Goal: Task Accomplishment & Management: Use online tool/utility

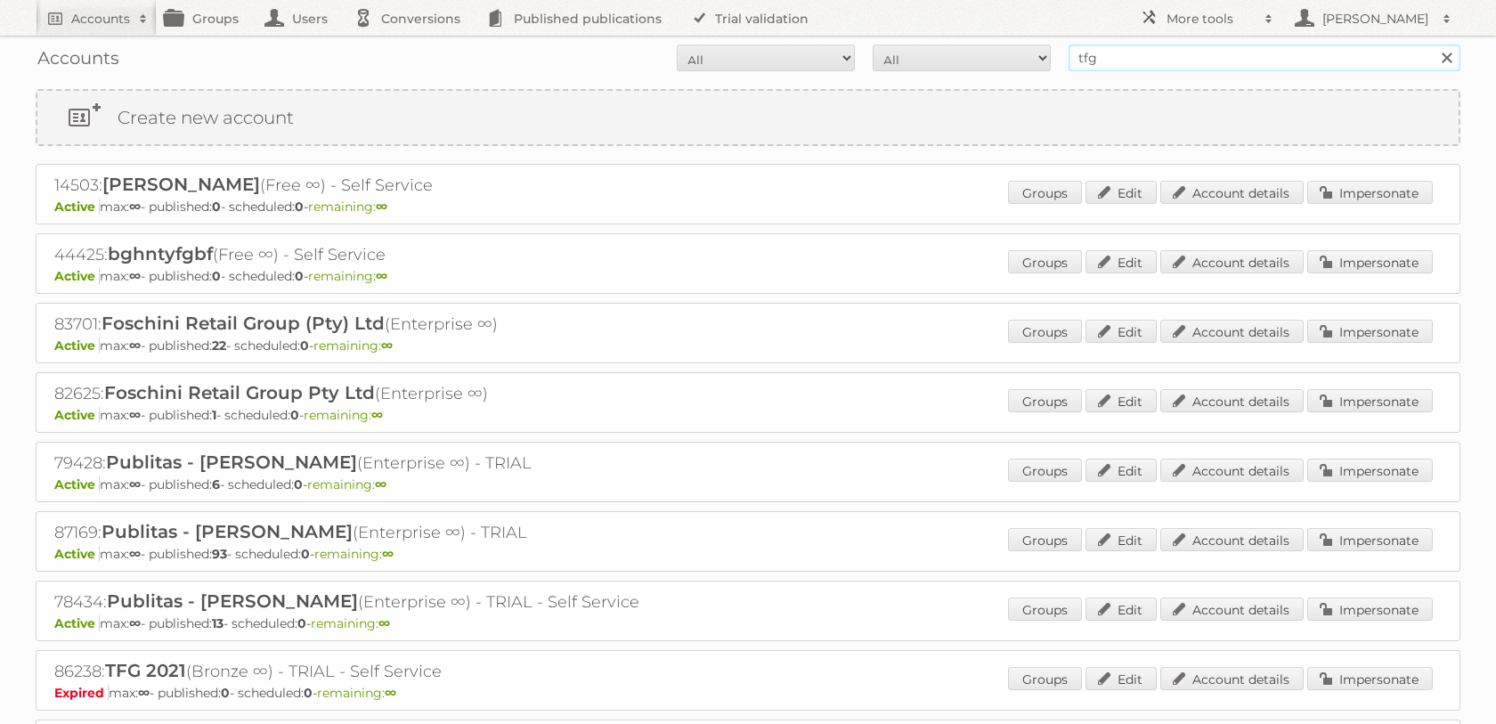
click at [1094, 58] on input "tfg" at bounding box center [1265, 58] width 392 height 27
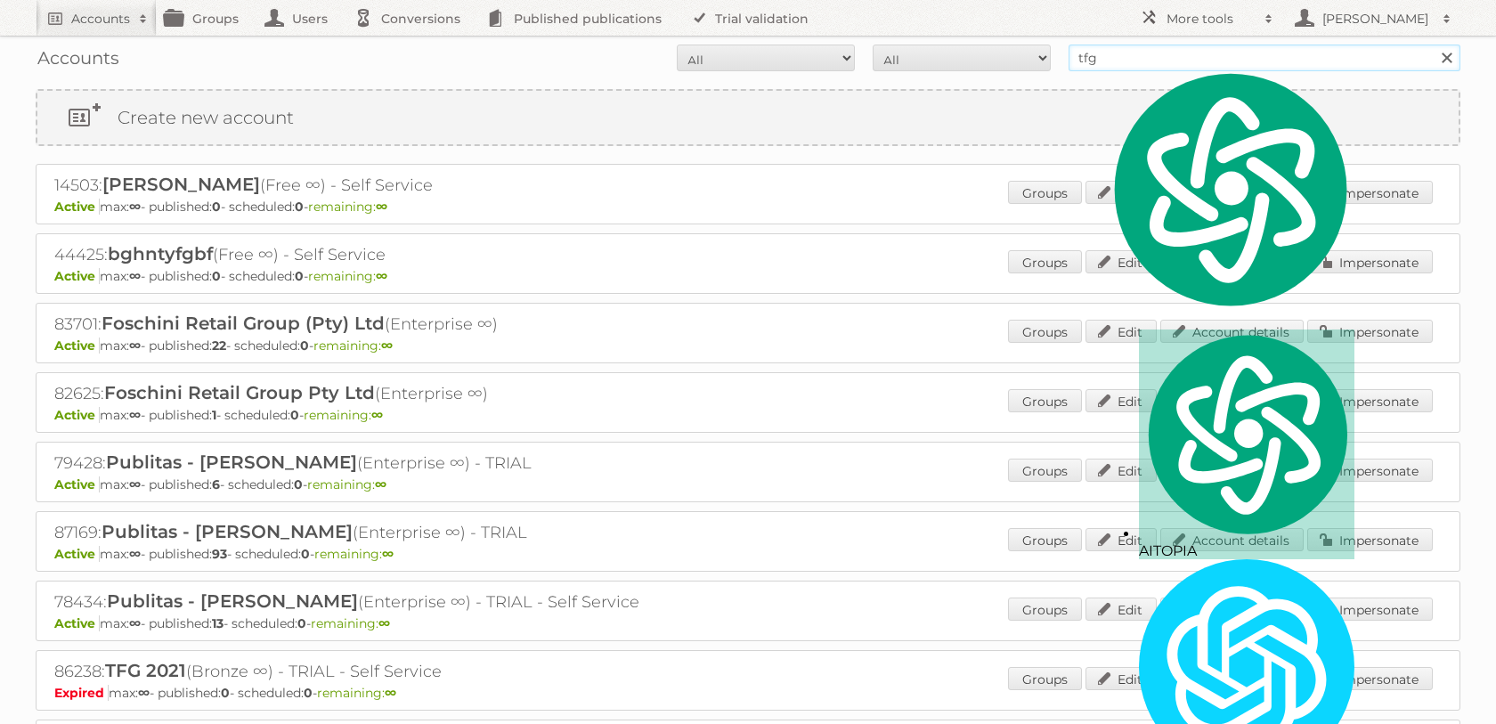
type input "d"
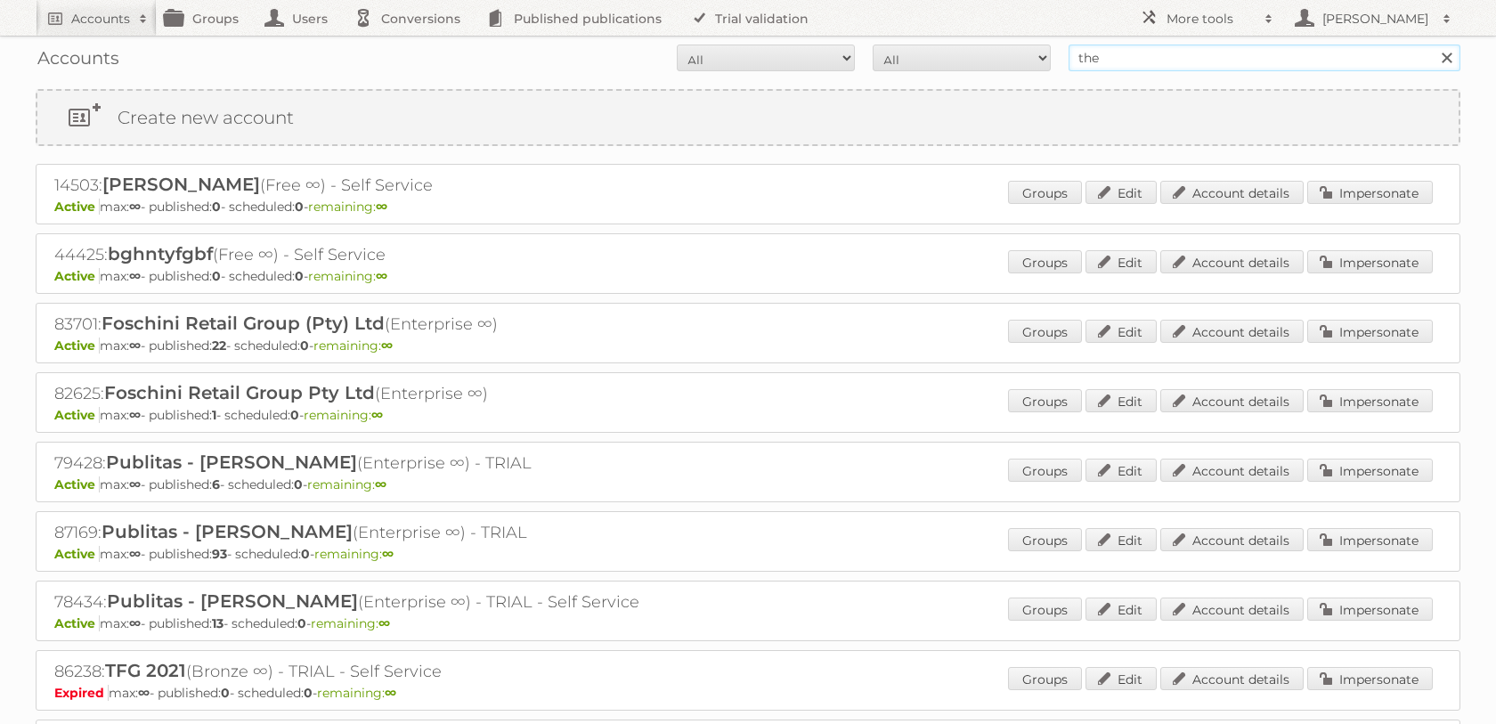
type input "the [PERSON_NAME]"
click at [1433, 45] on input "Search" at bounding box center [1446, 58] width 27 height 27
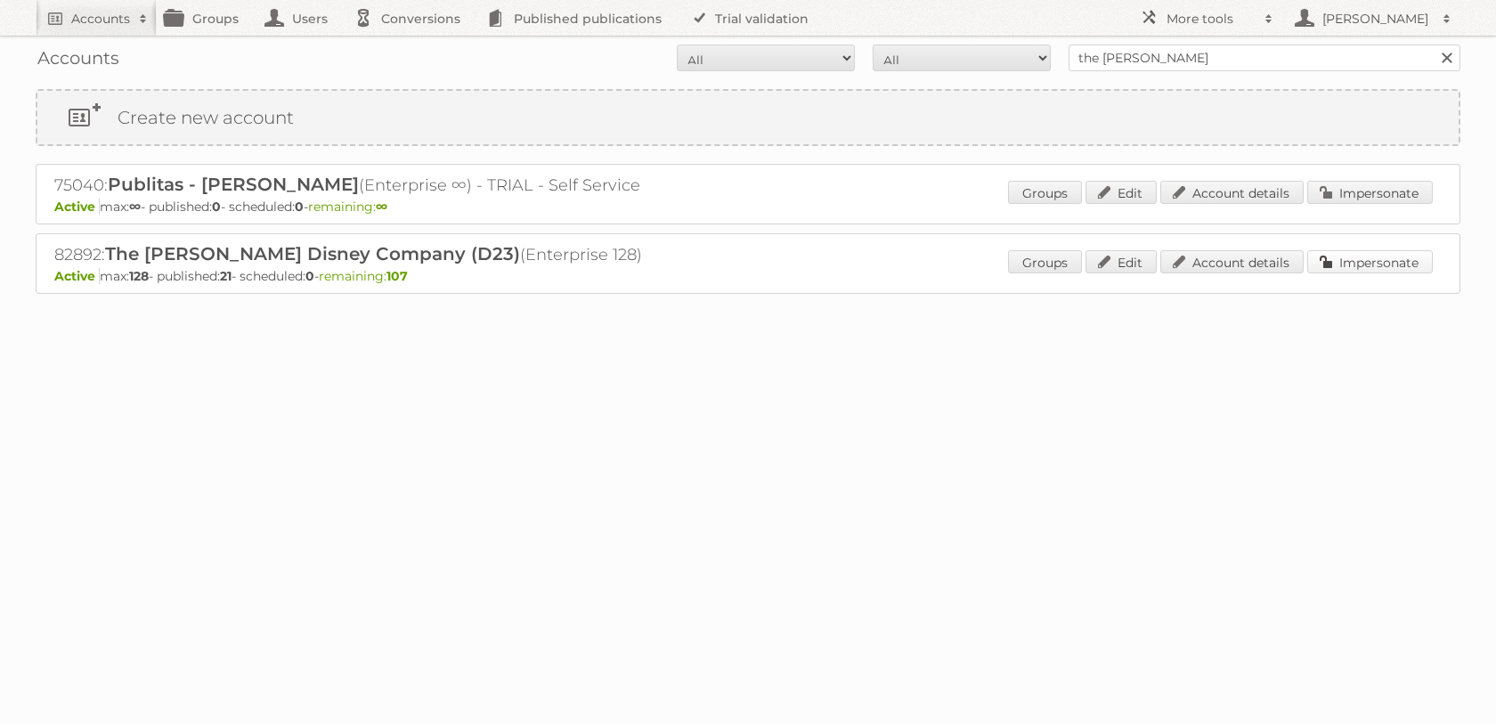
click at [1413, 272] on link "Impersonate" at bounding box center [1370, 261] width 126 height 23
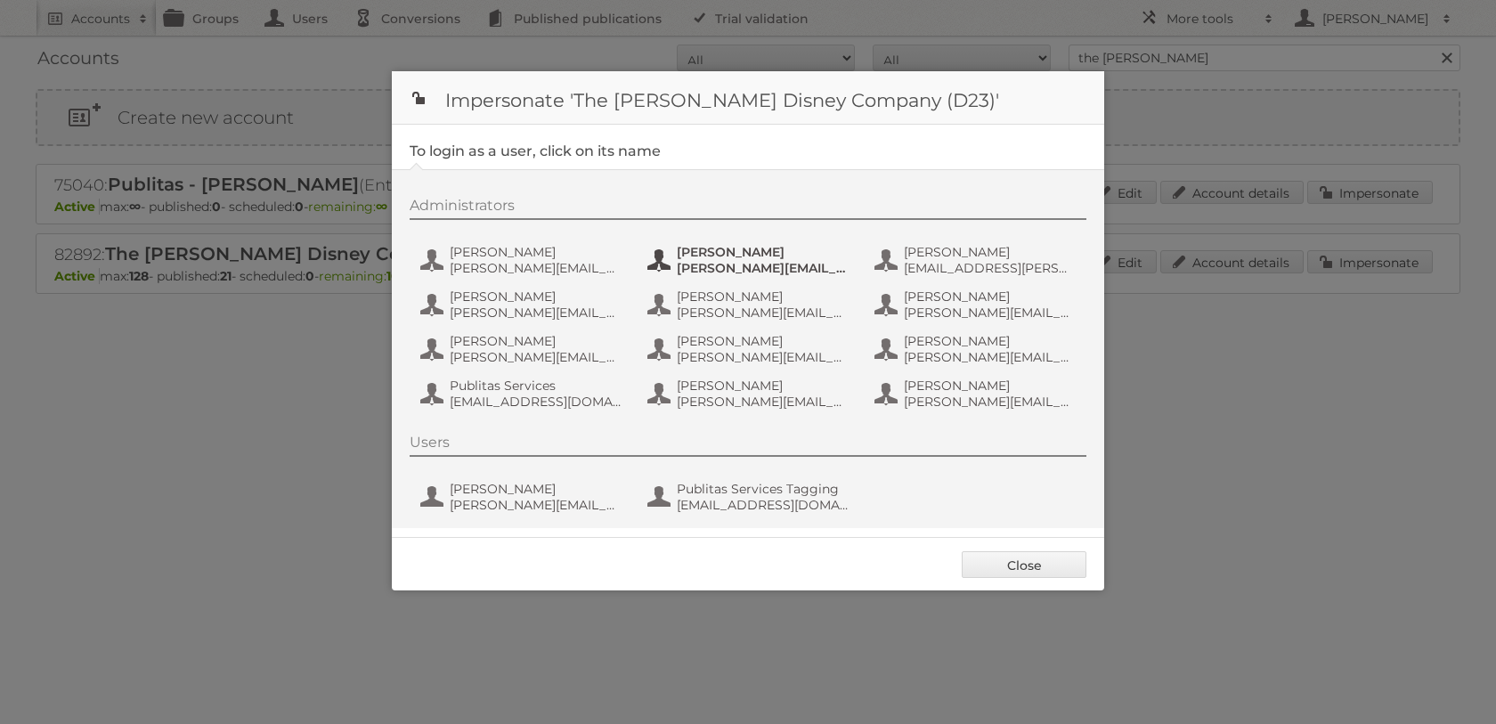
click at [704, 263] on span "[PERSON_NAME][EMAIL_ADDRESS][DOMAIN_NAME]" at bounding box center [763, 268] width 173 height 16
